Goal: Information Seeking & Learning: Learn about a topic

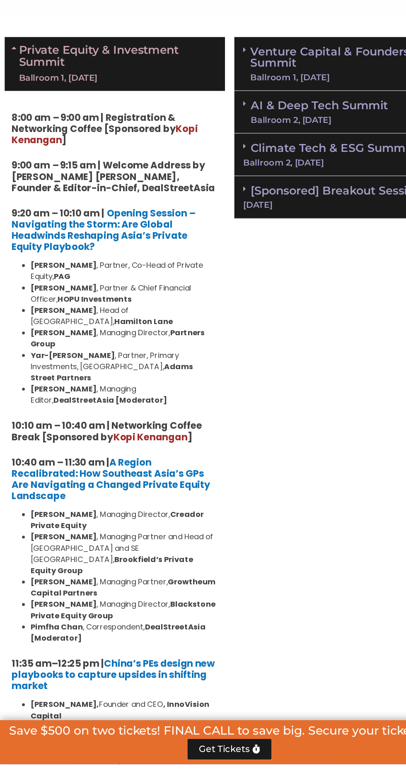
scroll to position [472, 0]
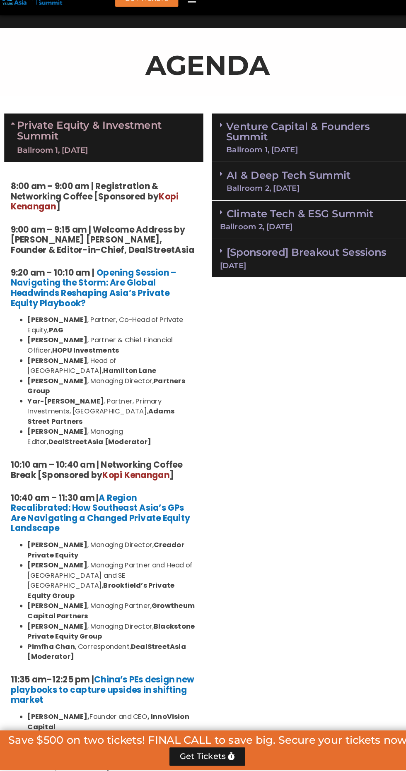
click at [334, 148] on link "Venture Capital & Founders​ Summit Ballroom 1, [DATE]" at bounding box center [307, 152] width 173 height 31
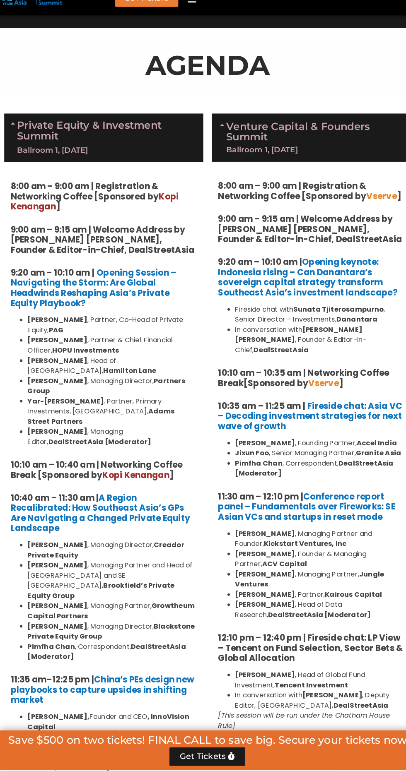
click at [298, 151] on link "Venture Capital & Founders​ Summit Ballroom 1, [DATE]" at bounding box center [307, 152] width 173 height 31
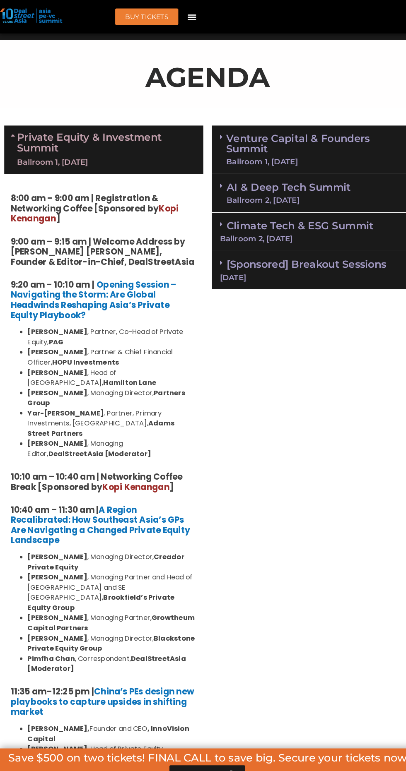
scroll to position [455, 0]
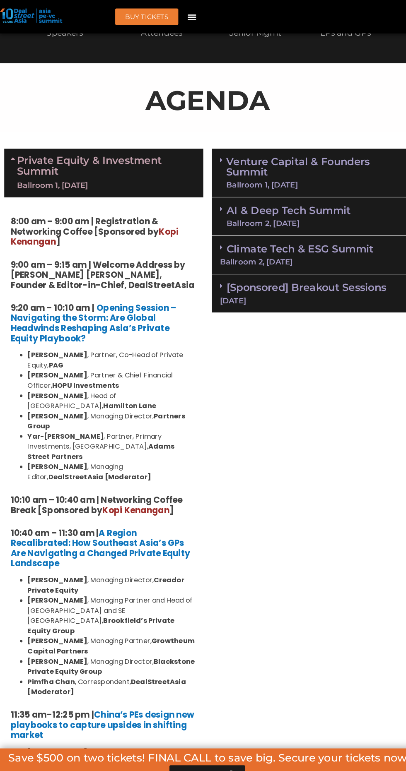
click at [63, 165] on link "Private Equity & Investment Summit Ballroom 1, [DATE]" at bounding box center [105, 169] width 176 height 35
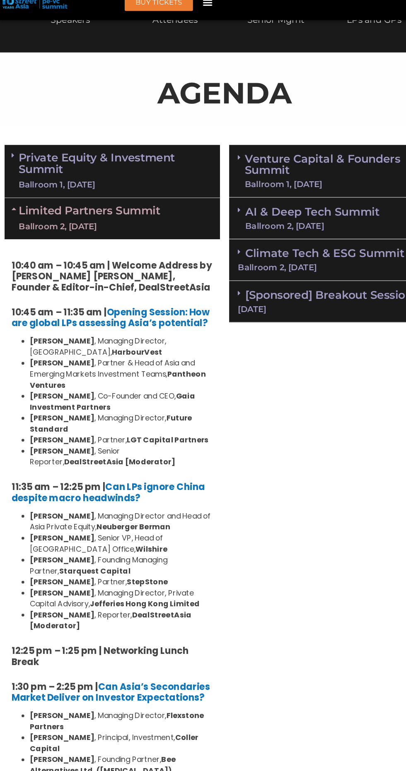
click at [3, 354] on div "Private Equity & Investment Summit Ballroom 1, [DATE] 8:00 am – 9:00 am | Regis…" at bounding box center [101, 761] width 203 height 1238
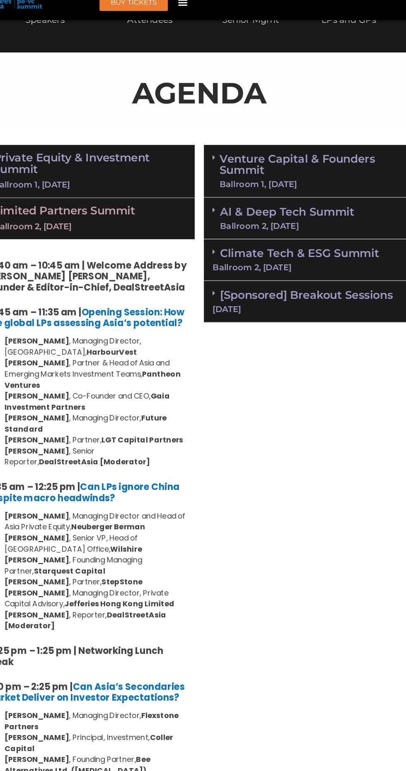
click at [26, 360] on ul "[PERSON_NAME] , Managing Director, [GEOGRAPHIC_DATA], HarbourVest [PERSON_NAME]…" at bounding box center [101, 377] width 182 height 119
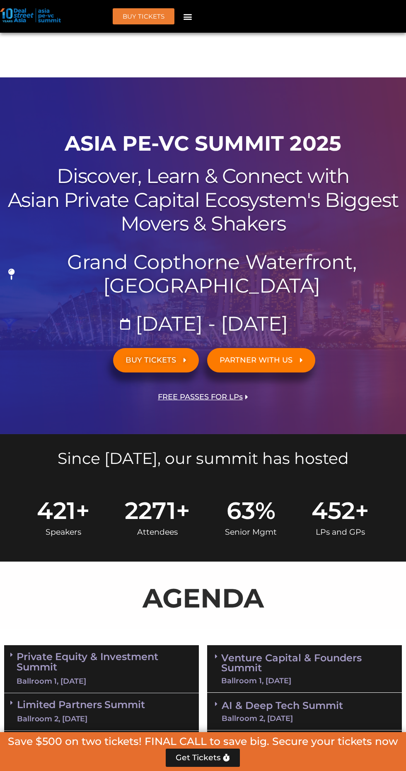
click at [33, 651] on link "Private Equity & Investment Summit Ballroom 1, [DATE]" at bounding box center [105, 668] width 176 height 35
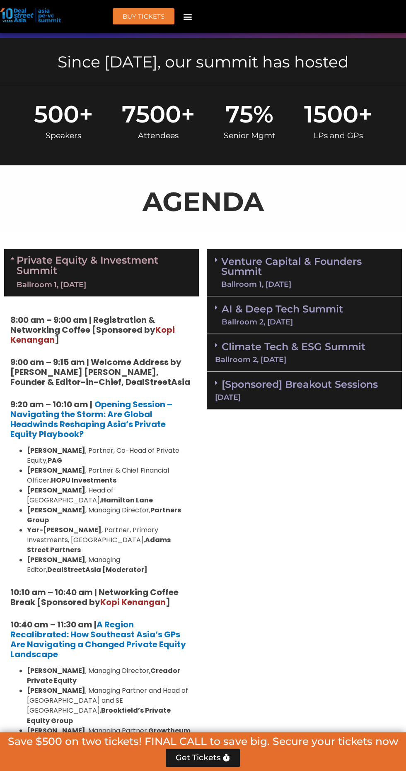
scroll to position [407, 0]
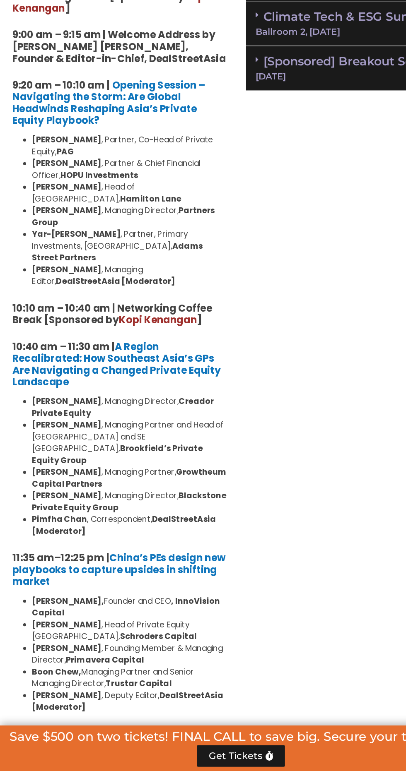
scroll to position [563, 0]
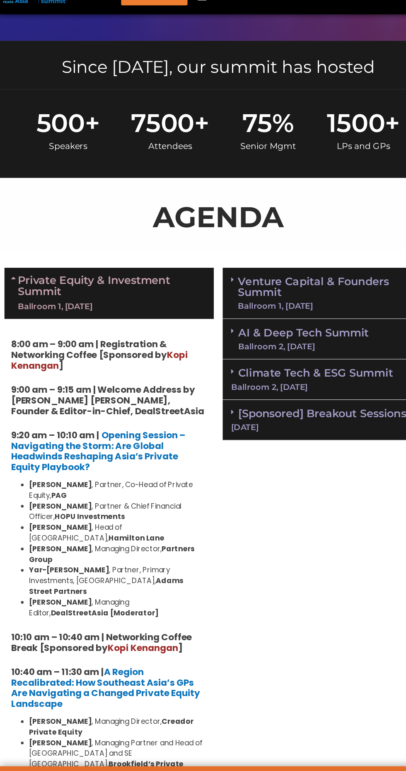
scroll to position [332, 0]
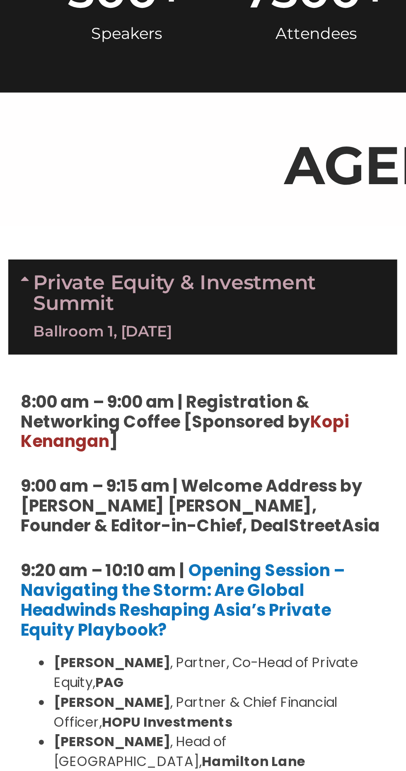
click at [5, 296] on div "Private Equity & Investment Summit Ballroom 1, [DATE]" at bounding box center [101, 293] width 195 height 48
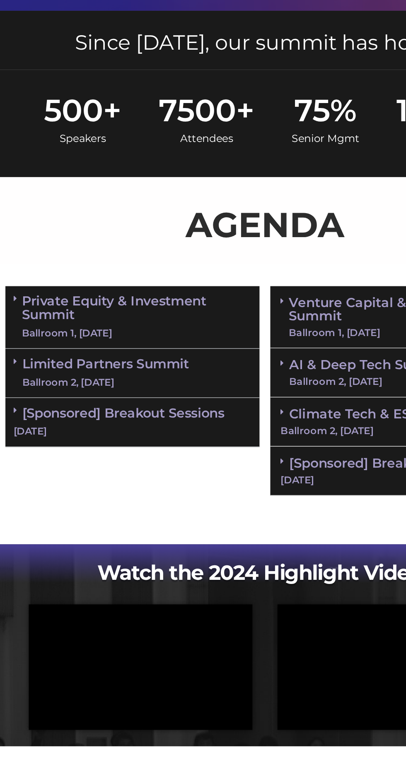
scroll to position [300, 0]
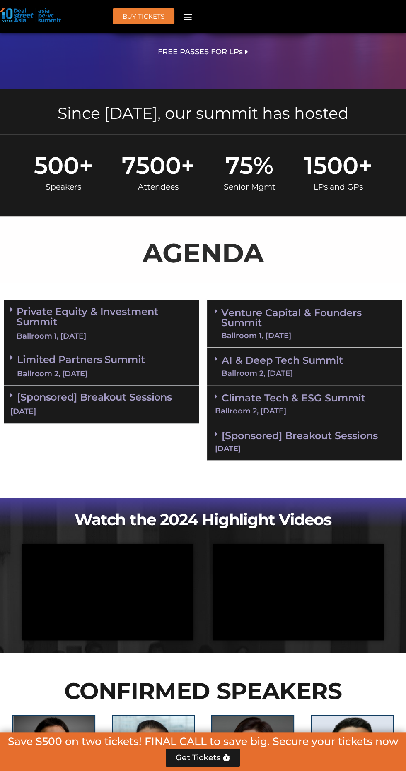
click at [9, 352] on div "Limited Partners Summit Ballroom 2, 10 Sept" at bounding box center [101, 367] width 195 height 38
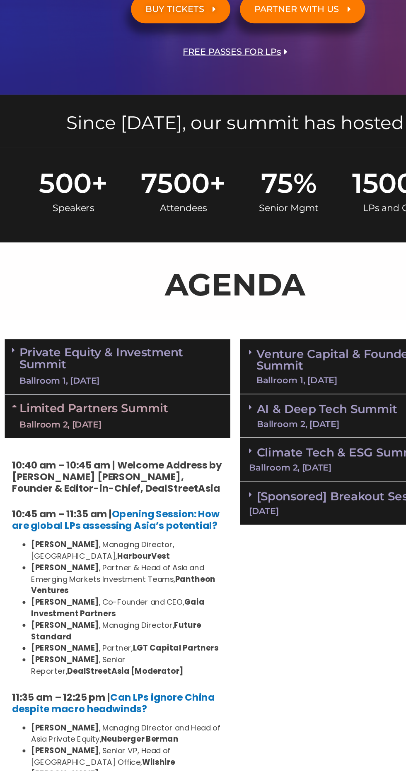
scroll to position [267, 0]
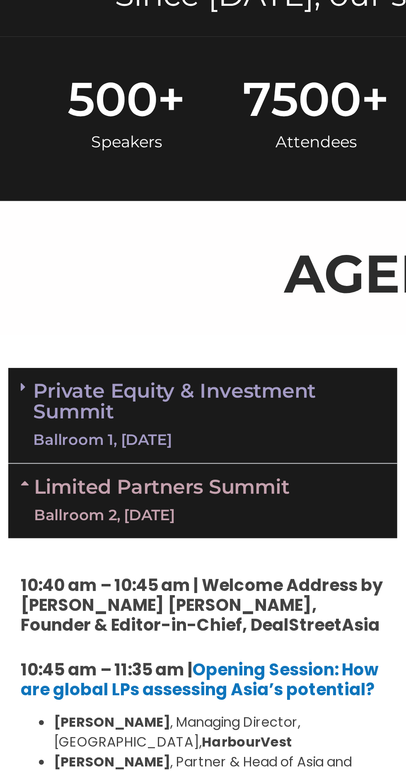
click at [5, 334] on div "Private Equity & Investment Summit Ballroom 1, [DATE]" at bounding box center [101, 358] width 195 height 48
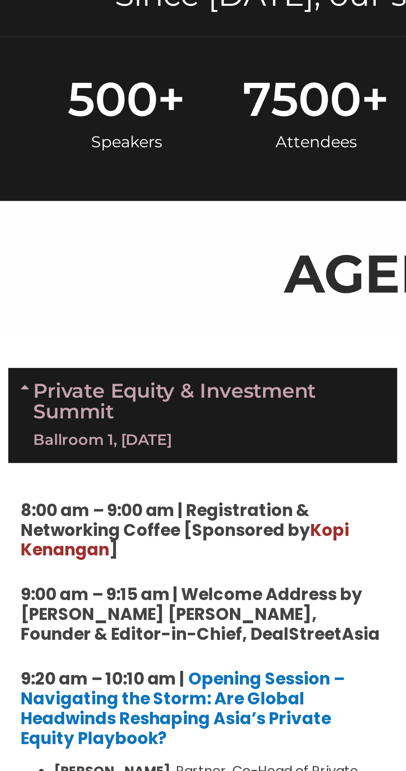
click at [5, 334] on div "Private Equity & Investment Summit Ballroom 1, [DATE]" at bounding box center [101, 358] width 195 height 48
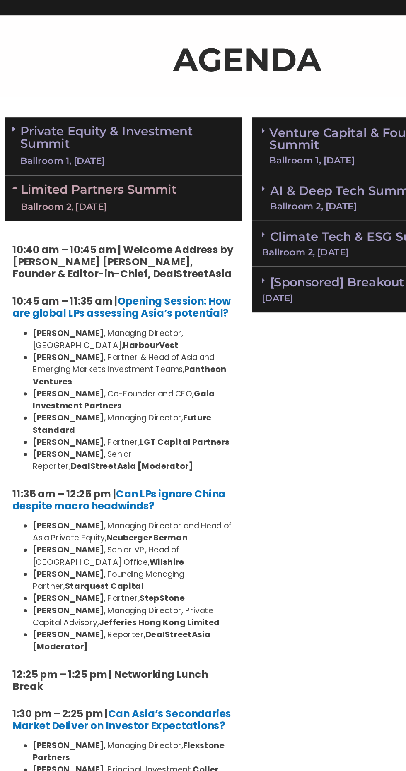
scroll to position [418, 0]
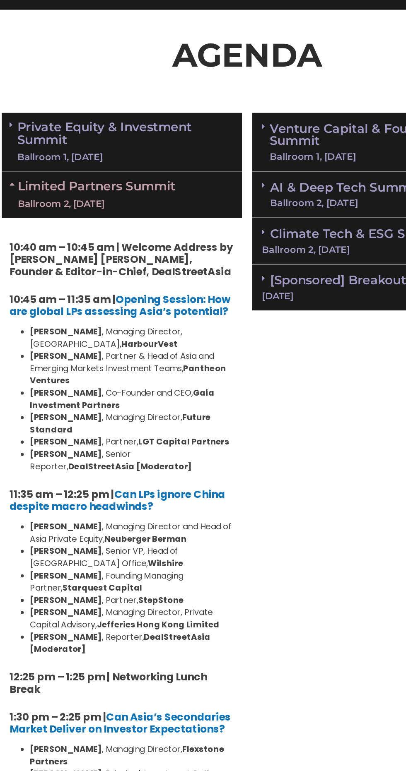
click at [107, 257] on div "Ballroom 2, [DATE]" at bounding box center [81, 256] width 128 height 10
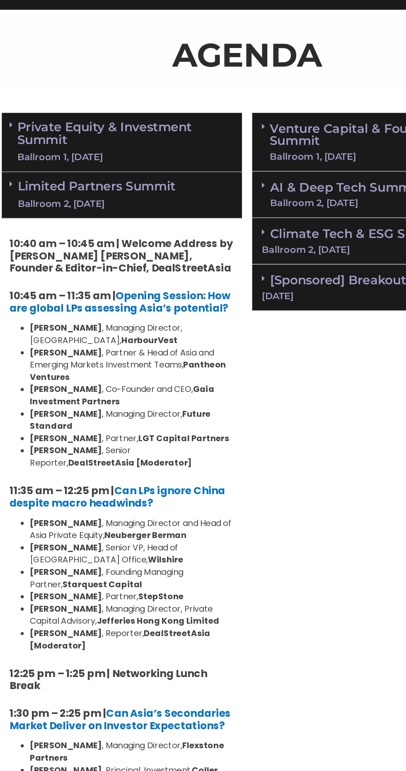
click at [121, 216] on div "Ballroom 1, [DATE]" at bounding box center [105, 218] width 176 height 10
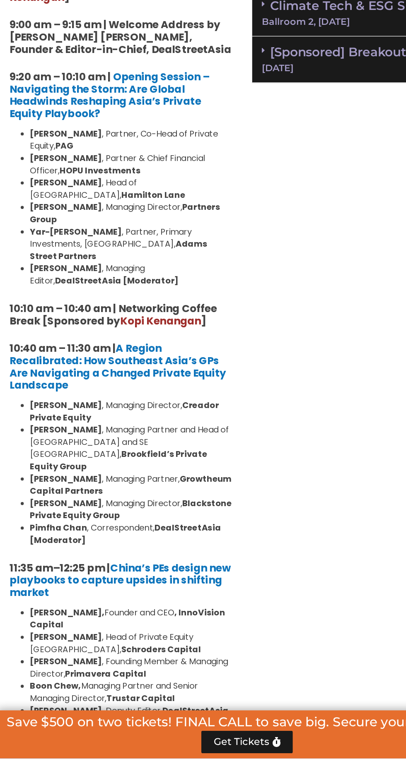
scroll to position [544, 0]
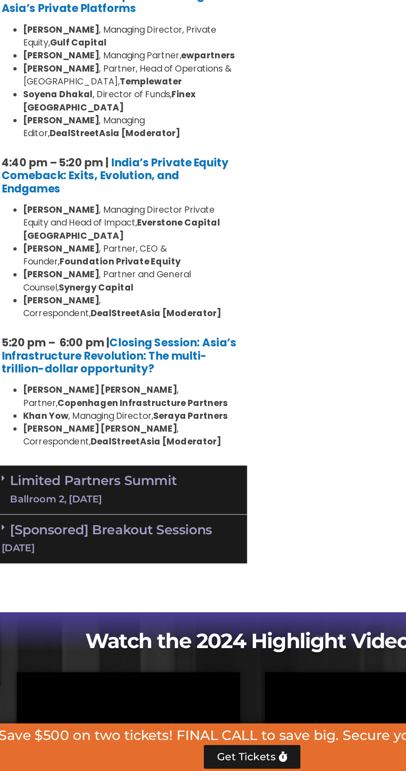
click at [168, 534] on div "Limited Partners Summit Ballroom 2, 10 Sept" at bounding box center [101, 553] width 195 height 38
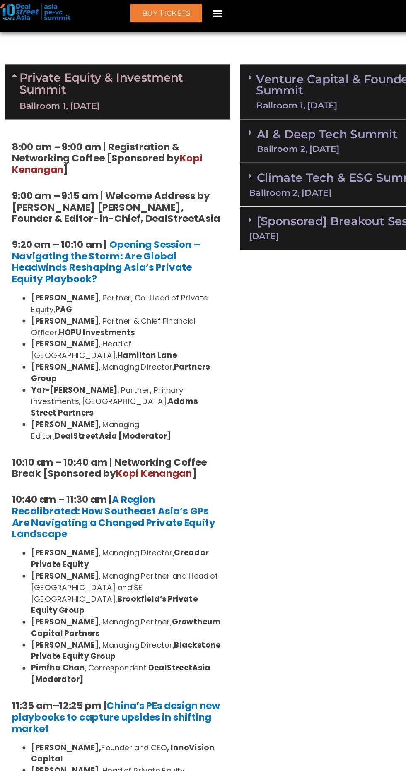
scroll to position [0, 0]
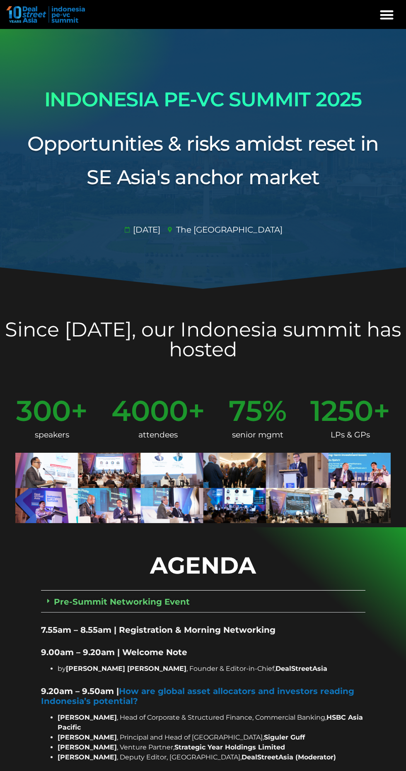
click at [4, 303] on div "Since 2019, our Indonesia summit has hosted" at bounding box center [203, 341] width 406 height 103
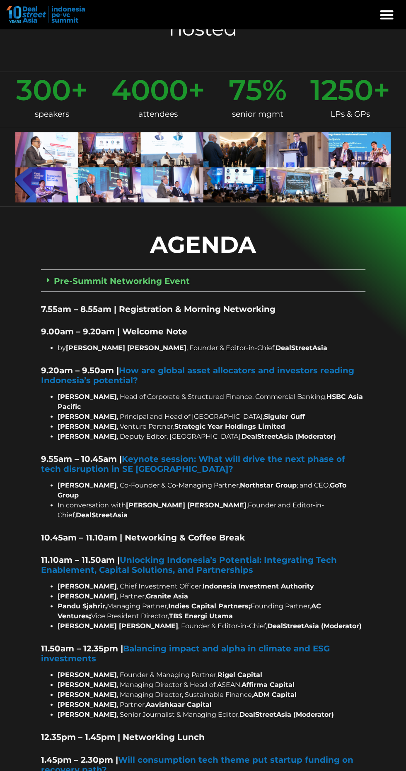
scroll to position [318, 0]
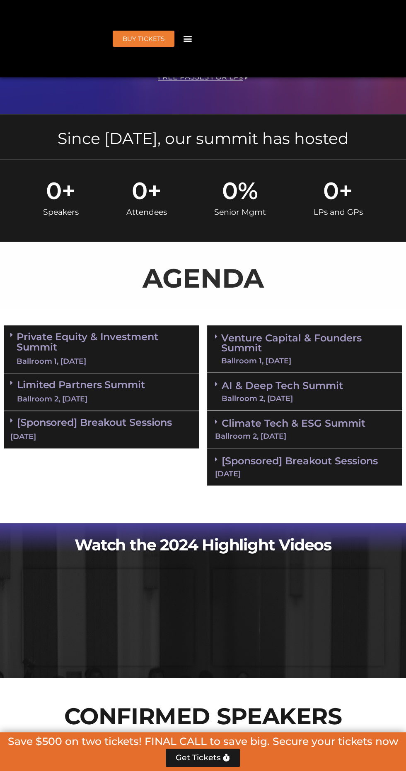
scroll to position [320, 0]
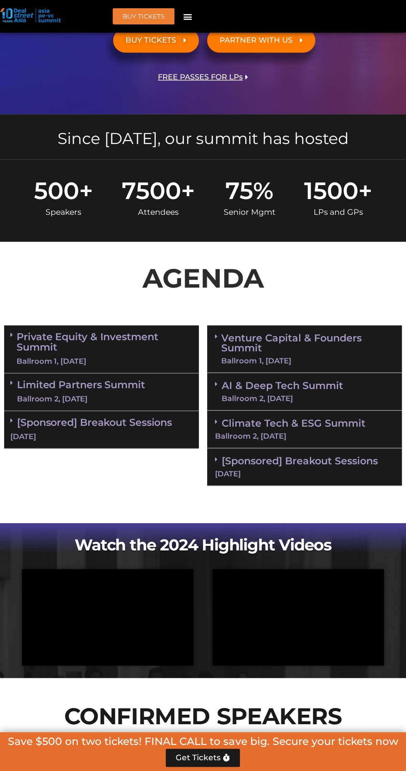
click at [142, 398] on div "Ballroom 2, [DATE]" at bounding box center [81, 399] width 128 height 10
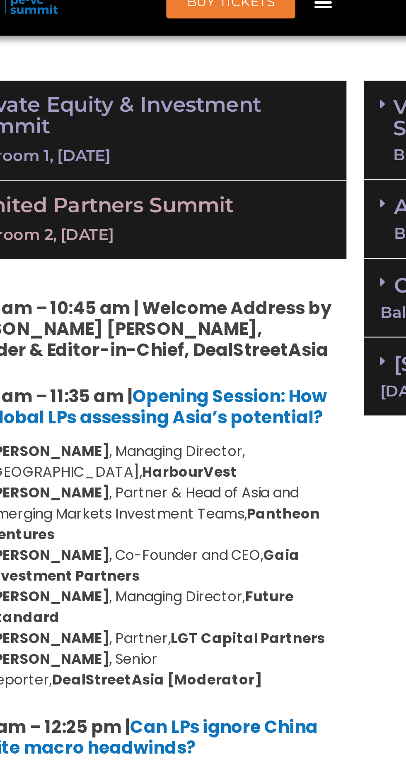
scroll to position [546, 0]
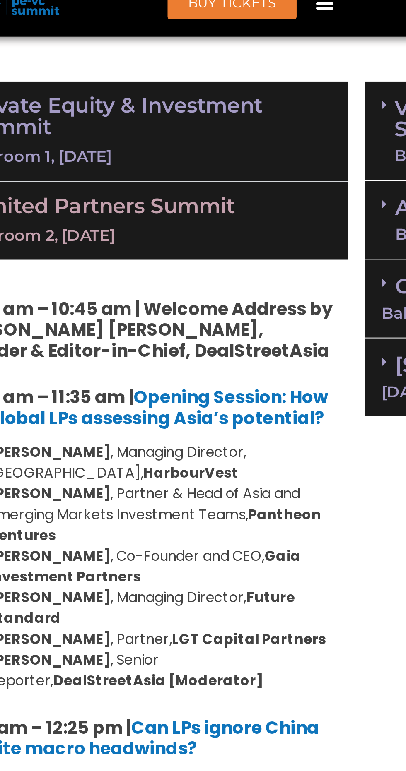
click at [34, 99] on div "Private Equity & Investment Summit Ballroom 1, [DATE]" at bounding box center [101, 78] width 195 height 48
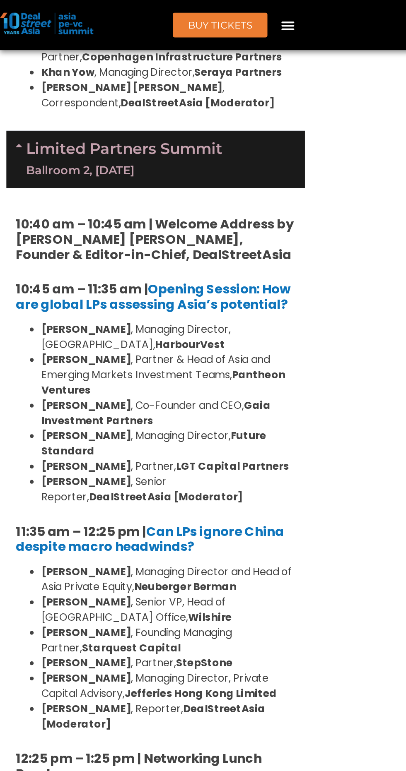
scroll to position [2026, 0]
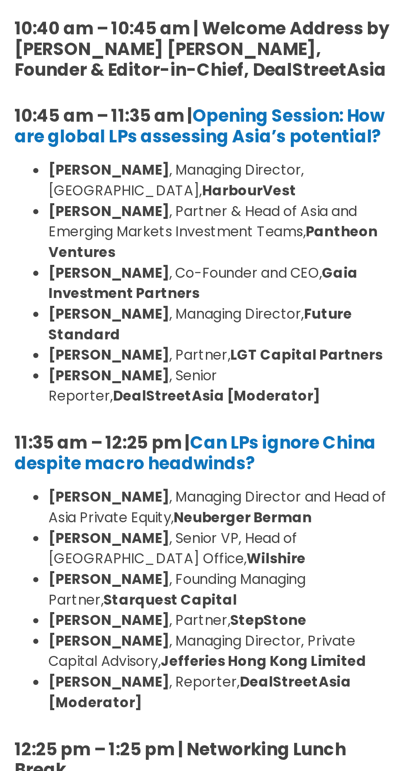
click at [7, 402] on div "10:40 am – 10:45 am | Welcome Address by Joji Thomas Philip, Founder & Editor-i…" at bounding box center [101, 754] width 195 height 1107
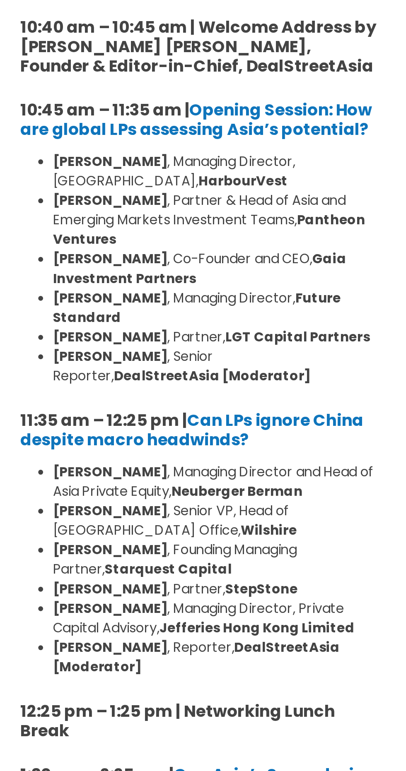
scroll to position [1957, 0]
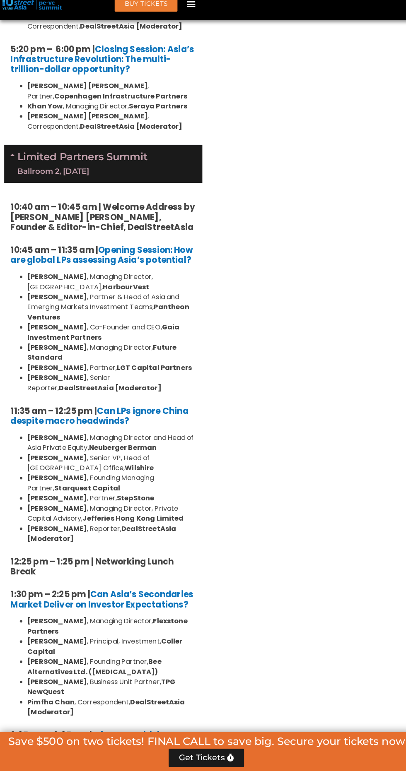
scroll to position [1964, 0]
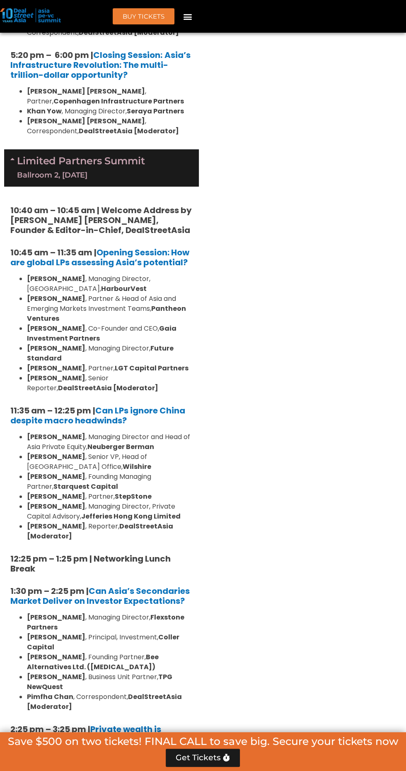
click at [374, 757] on div "Save $500 on two tickets! FINAL CALL to save big. Secure your tickets now Get T…" at bounding box center [203, 751] width 406 height 39
click at [363, 762] on div "Save $500 on two tickets! FINAL CALL to save big. Secure your tickets now Get T…" at bounding box center [203, 751] width 406 height 39
click at [372, 761] on div "Save $500 on two tickets! FINAL CALL to save big. Secure your tickets now Get T…" at bounding box center [203, 751] width 406 height 39
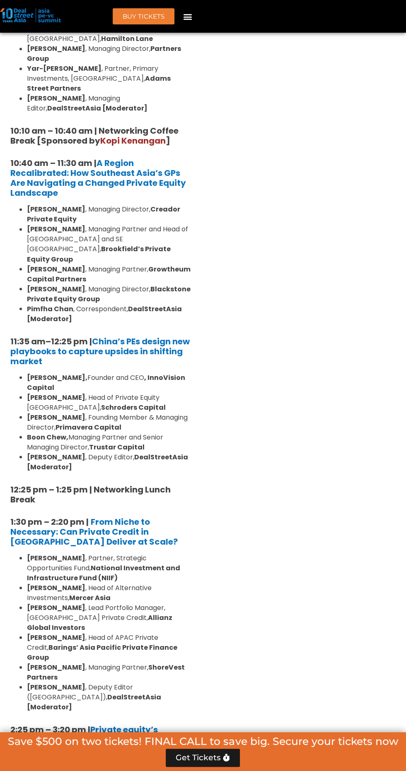
scroll to position [798, 0]
